Goal: Task Accomplishment & Management: Use online tool/utility

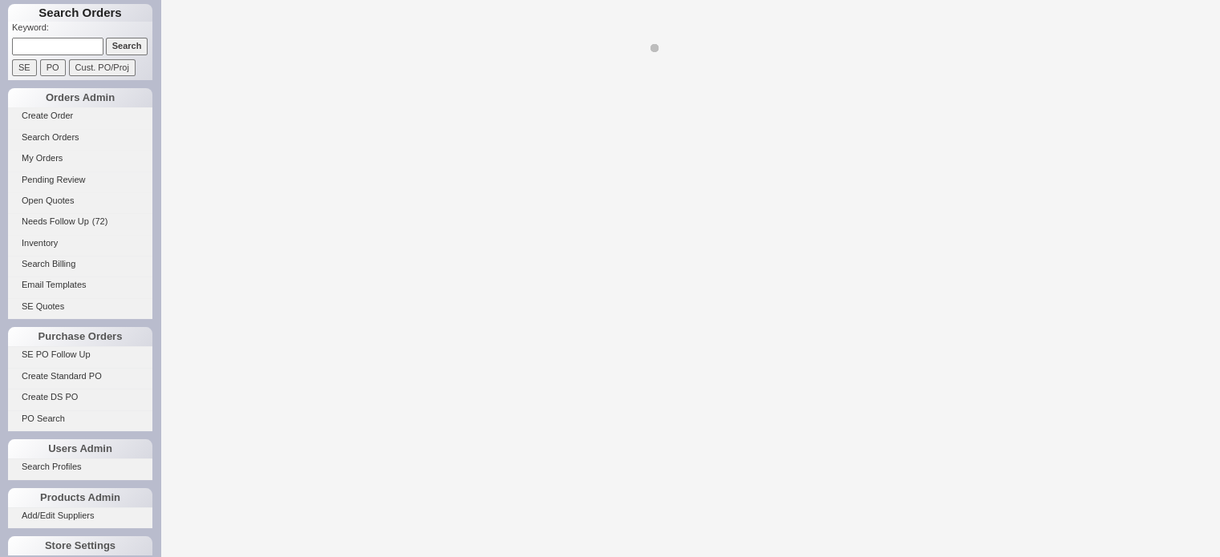
select select "LOW"
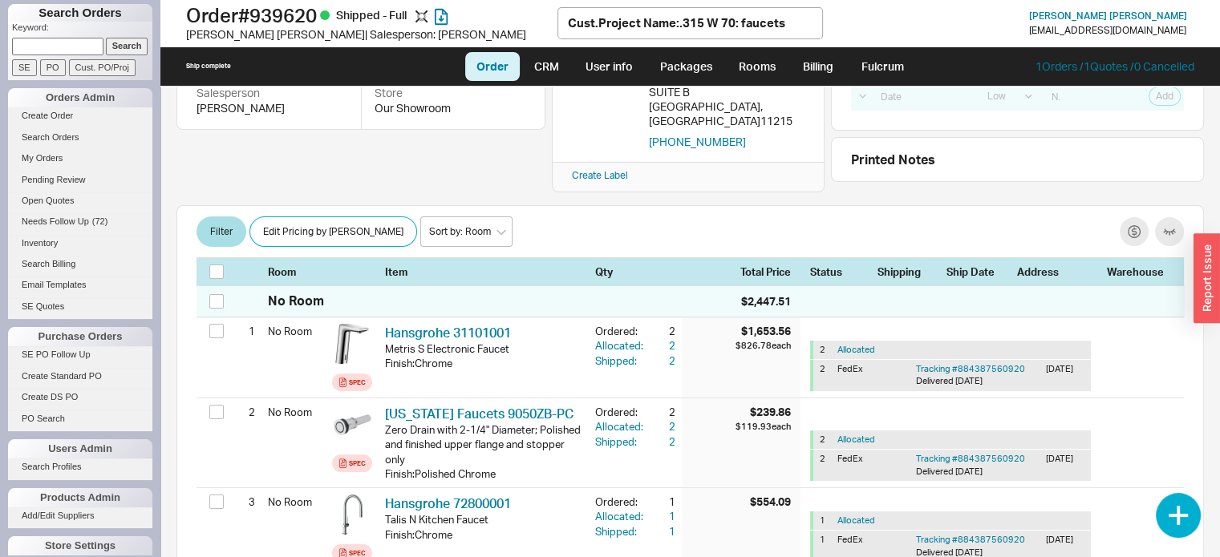
scroll to position [241, 0]
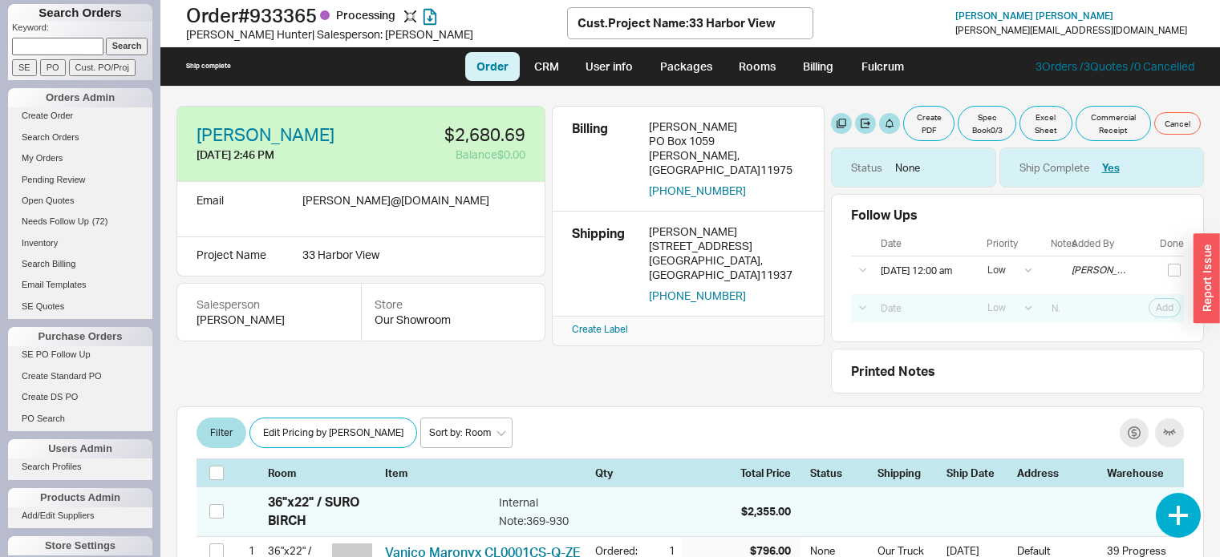
select select "LOW"
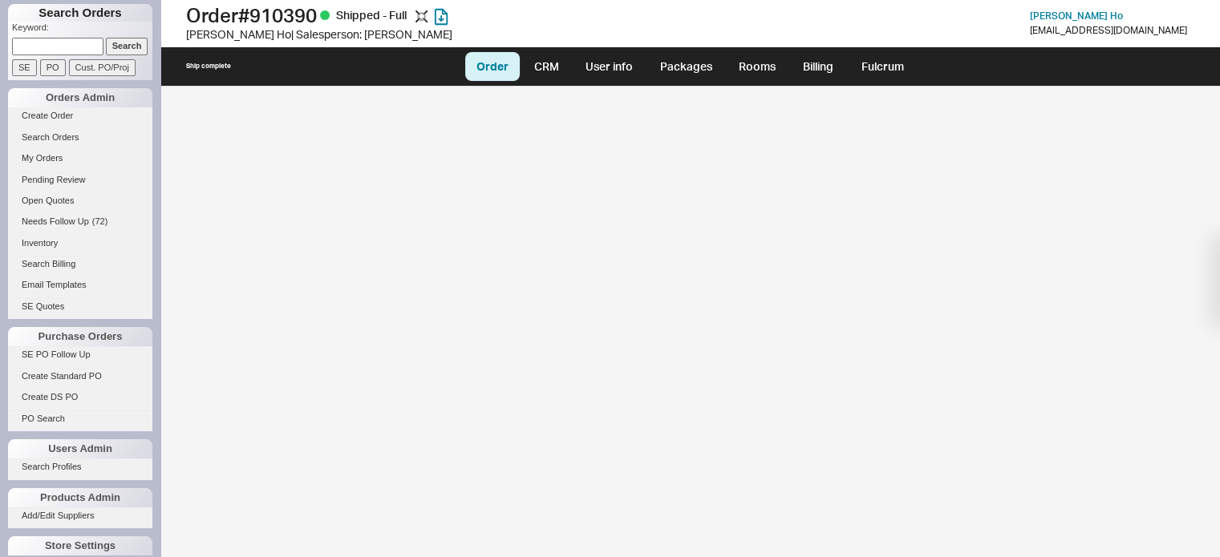
select select "LOW"
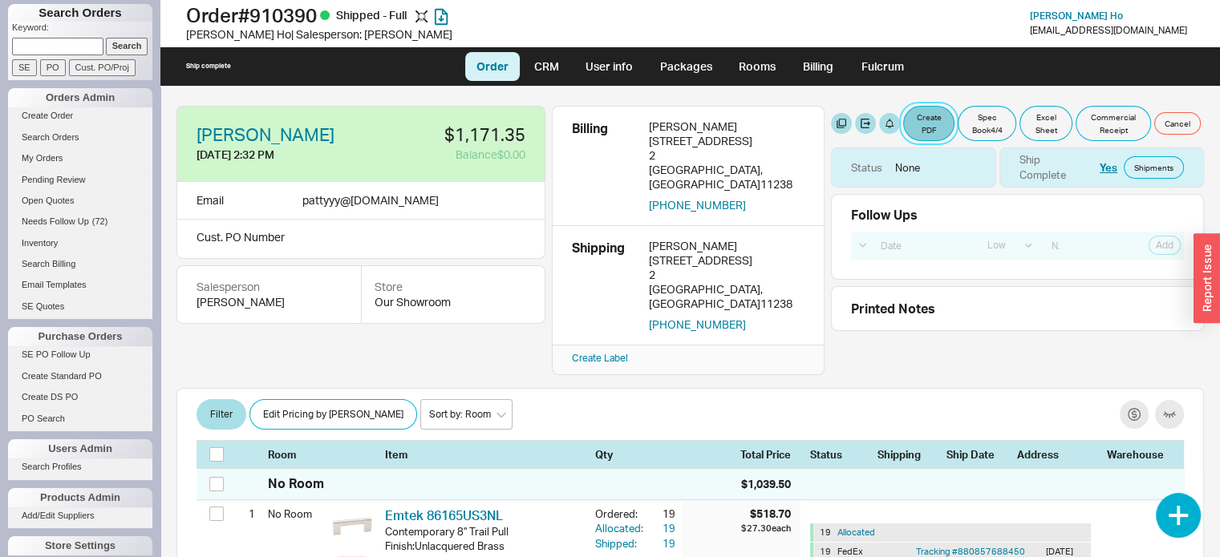
click at [923, 120] on button "Create PDF" at bounding box center [928, 123] width 51 height 35
select select "71997456"
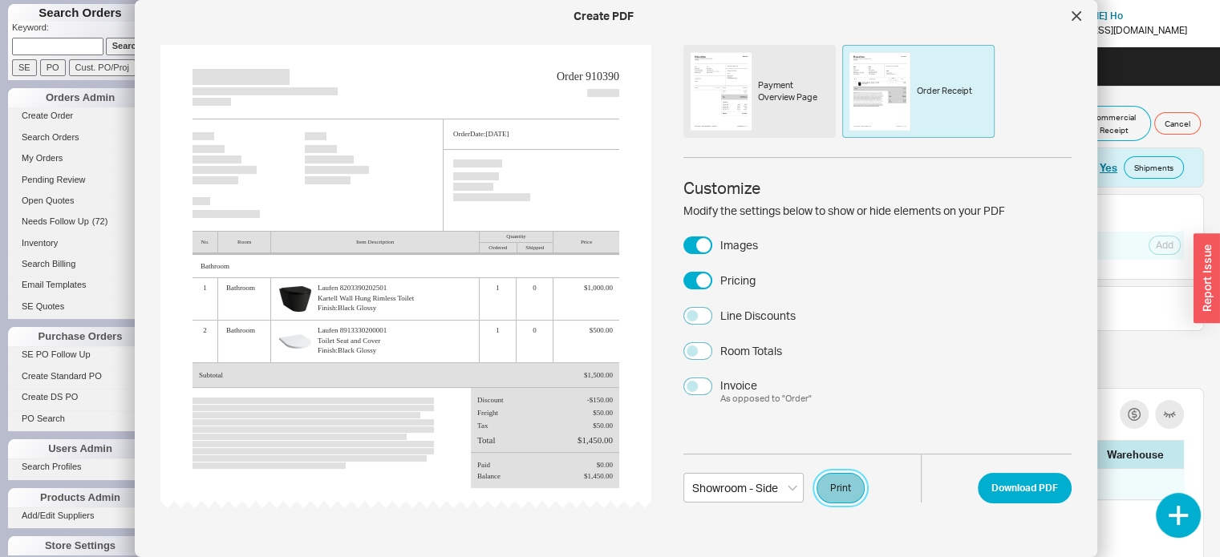
click at [840, 491] on button "Print" at bounding box center [840, 488] width 48 height 30
